Goal: Go to known website: Access a specific website the user already knows

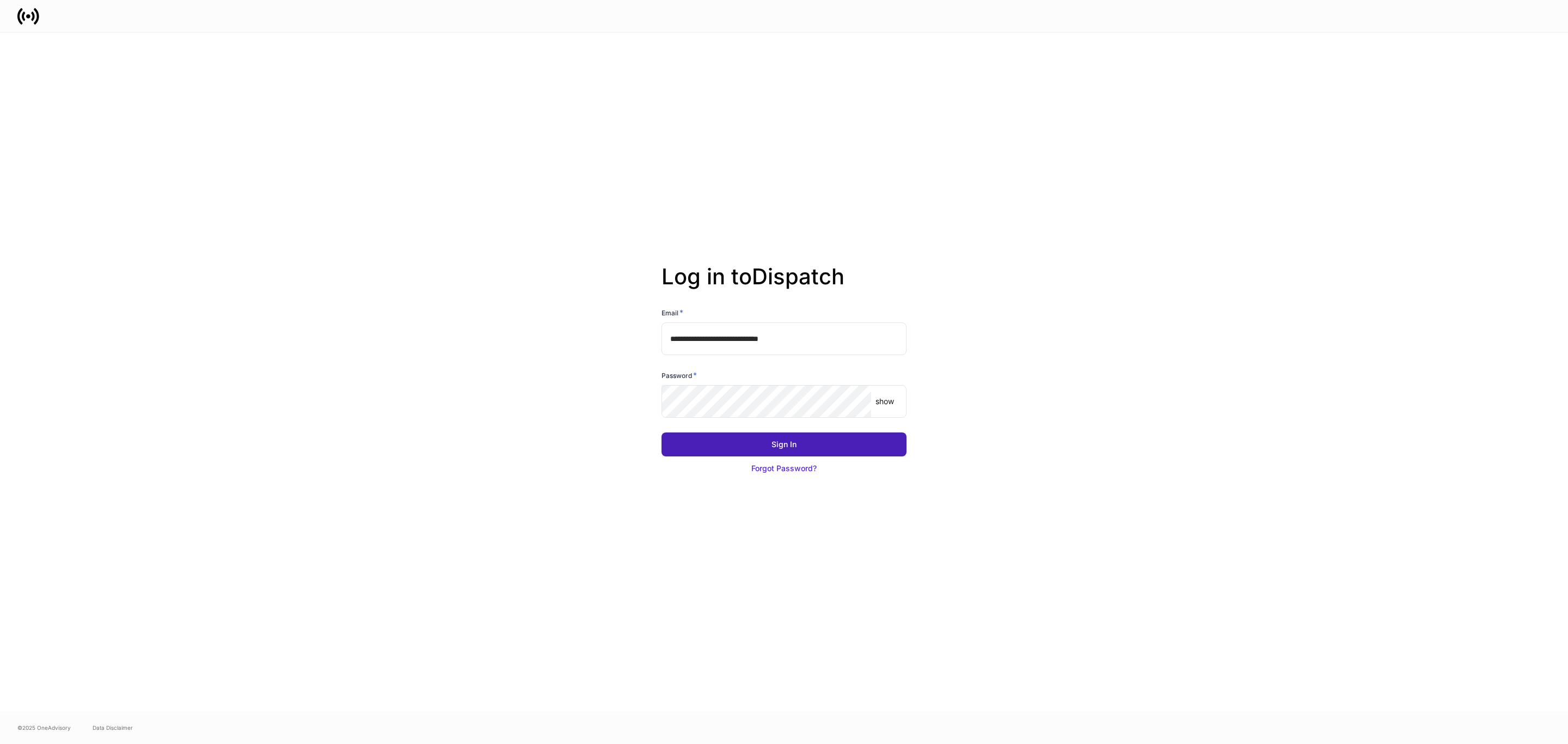
click at [783, 434] on button "Sign In" at bounding box center [783, 444] width 245 height 24
